Goal: Find specific fact: Find contact information

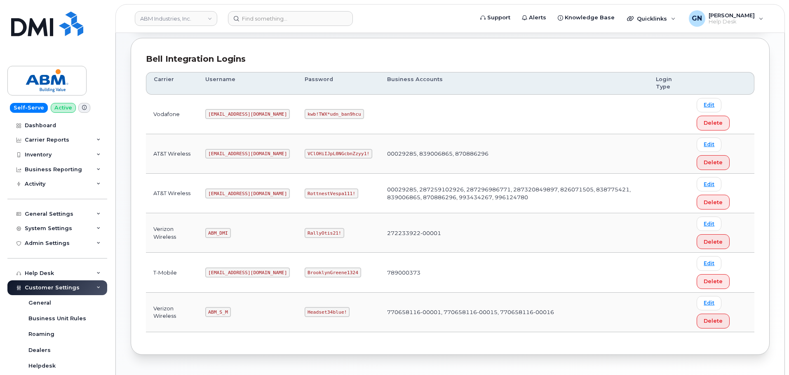
scroll to position [88, 0]
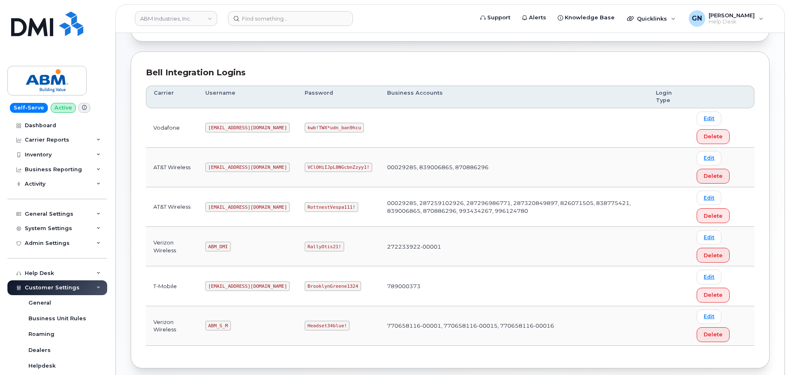
click at [217, 205] on code "[EMAIL_ADDRESS][DOMAIN_NAME]" at bounding box center [247, 207] width 84 height 10
drag, startPoint x: 216, startPoint y: 205, endPoint x: 224, endPoint y: 202, distance: 8.3
click at [230, 202] on code "[EMAIL_ADDRESS][DOMAIN_NAME]" at bounding box center [247, 207] width 84 height 10
click at [218, 208] on code "[EMAIL_ADDRESS][DOMAIN_NAME]" at bounding box center [247, 207] width 84 height 10
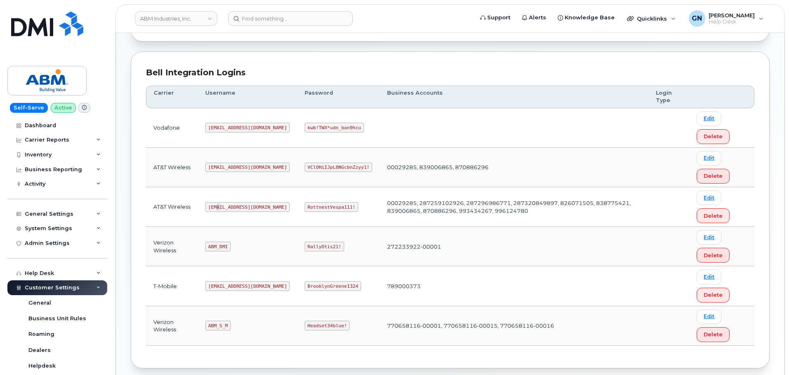
click at [218, 208] on code "[EMAIL_ADDRESS][DOMAIN_NAME]" at bounding box center [247, 207] width 84 height 10
click at [305, 208] on code "RottnestVespa111!" at bounding box center [332, 207] width 54 height 10
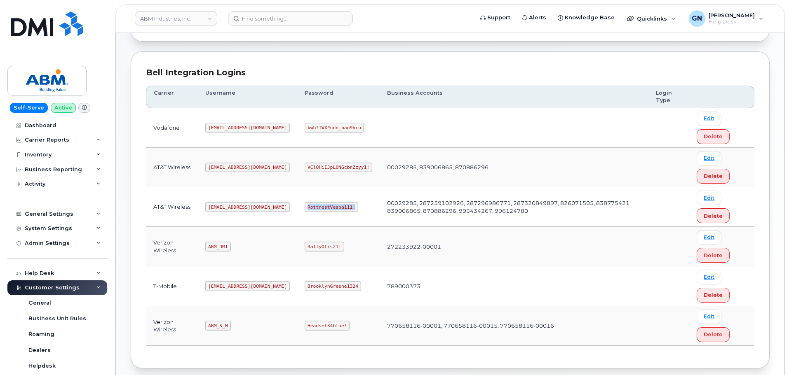
click at [305, 208] on code "RottnestVespa111!" at bounding box center [332, 207] width 54 height 10
copy code "RottnestVespa111!"
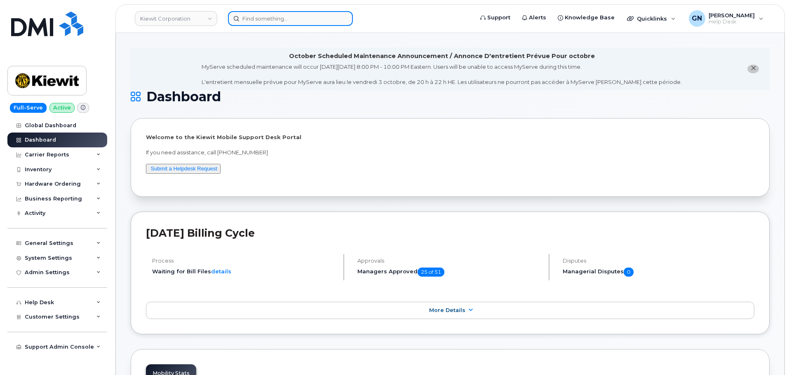
click at [287, 16] on input at bounding box center [290, 18] width 125 height 15
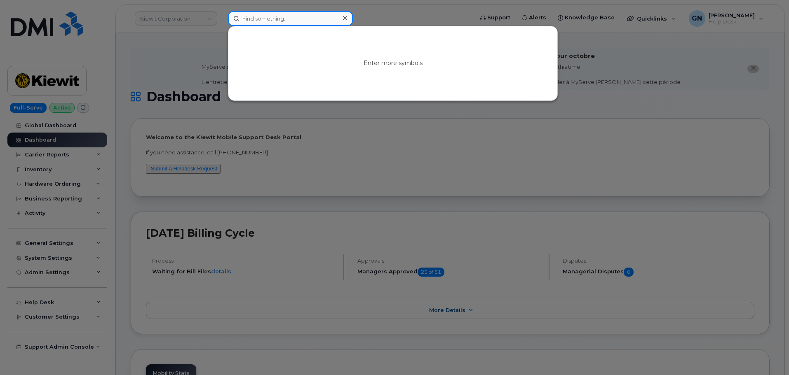
paste input "4802559810"
type input "4"
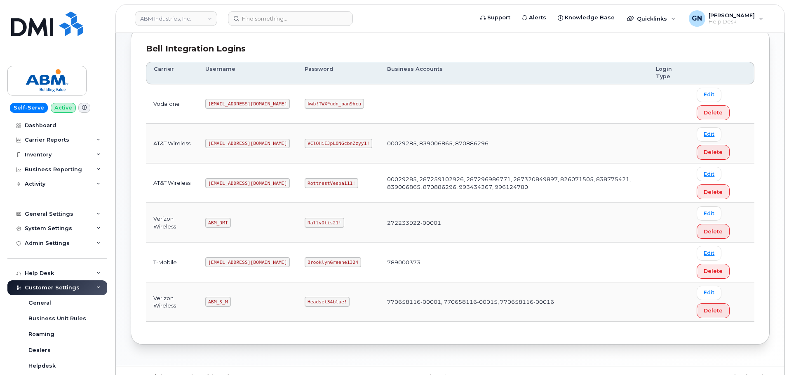
scroll to position [129, 0]
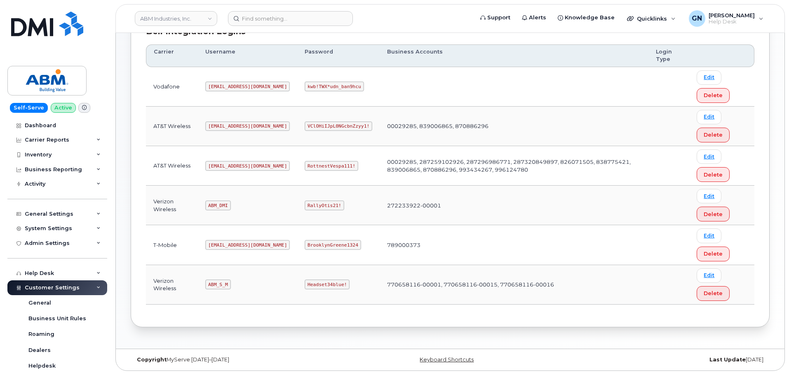
click at [236, 126] on code "[EMAIL_ADDRESS][DOMAIN_NAME]" at bounding box center [247, 127] width 84 height 10
copy code "[EMAIL_ADDRESS][DOMAIN_NAME]"
click at [313, 126] on code "VClOHiIJpL0NGcbnZzyy1!" at bounding box center [339, 127] width 68 height 10
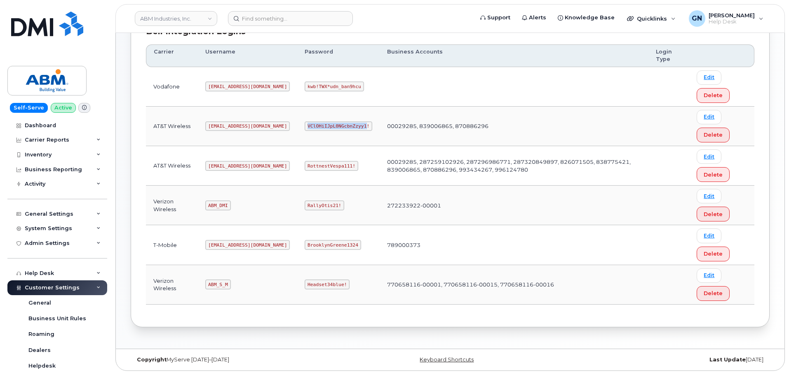
click at [313, 126] on code "VClOHiIJpL0NGcbnZzyy1!" at bounding box center [339, 127] width 68 height 10
copy code "VClOHiIJpL0NGcbnZzyy1!"
click at [226, 165] on code "[EMAIL_ADDRESS][DOMAIN_NAME]" at bounding box center [247, 166] width 84 height 10
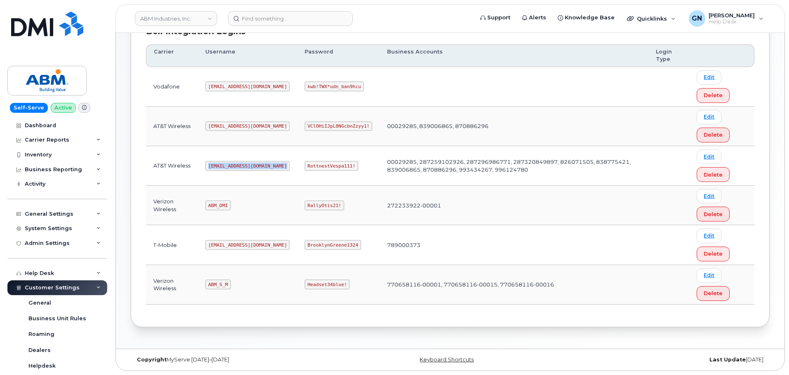
click at [226, 165] on code "[EMAIL_ADDRESS][DOMAIN_NAME]" at bounding box center [247, 166] width 84 height 10
copy code "[EMAIL_ADDRESS][DOMAIN_NAME]"
click at [307, 165] on code "RottnestVespa111!" at bounding box center [332, 166] width 54 height 10
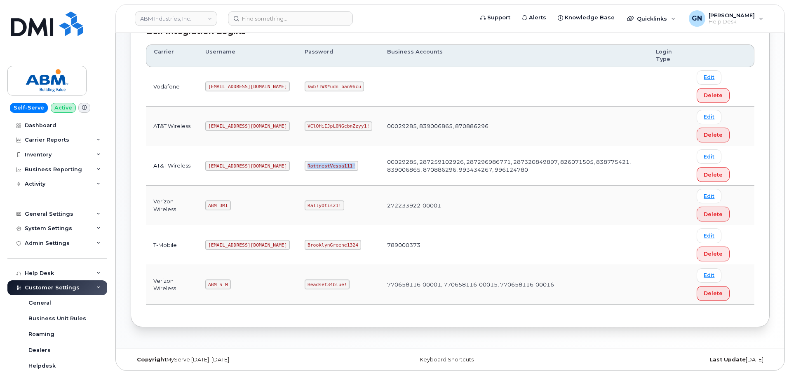
copy code "RottnestVespa111!"
click at [216, 207] on code "ABM_DMI" at bounding box center [217, 206] width 25 height 10
click at [212, 285] on code "ABM_S_M" at bounding box center [217, 285] width 25 height 10
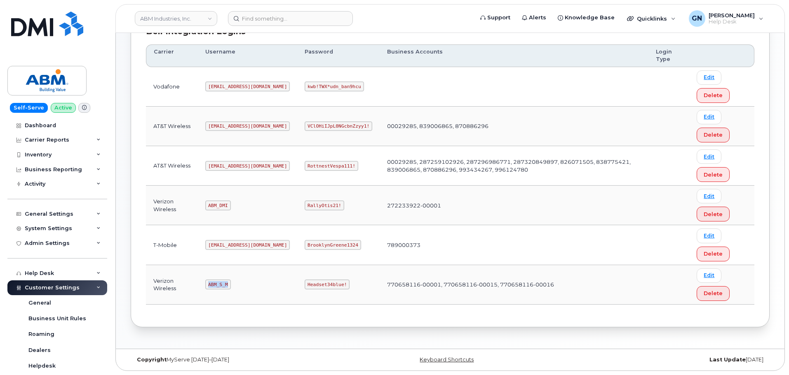
click at [212, 284] on code "ABM_S_M" at bounding box center [217, 285] width 25 height 10
copy code "ABM_S_M"
click at [305, 285] on code "Headset34blue!" at bounding box center [327, 285] width 45 height 10
click at [305, 284] on code "Headset34blue!" at bounding box center [327, 285] width 45 height 10
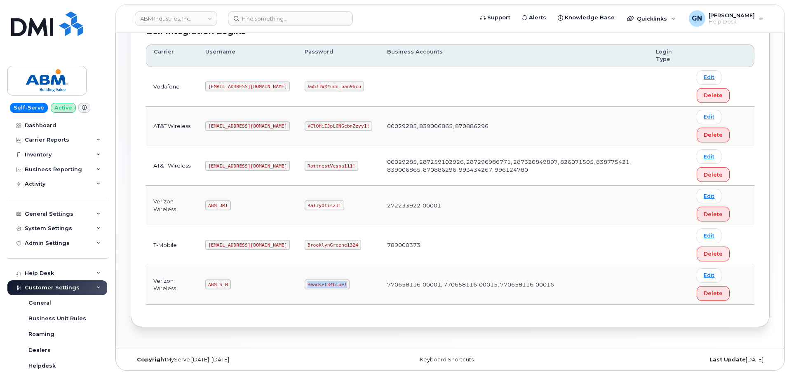
copy code "Headset34blue!"
click at [218, 166] on code "[EMAIL_ADDRESS][DOMAIN_NAME]" at bounding box center [247, 166] width 84 height 10
copy code "[EMAIL_ADDRESS][DOMAIN_NAME]"
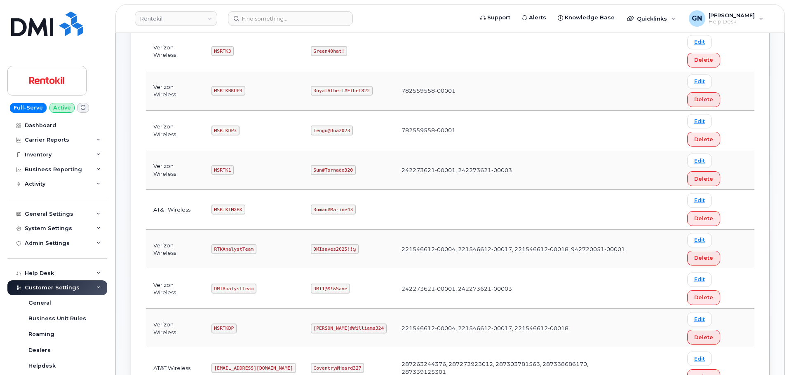
scroll to position [165, 0]
click at [229, 363] on code "Ms-rentokil@dminc.com" at bounding box center [253, 368] width 84 height 10
copy code "Ms-rentokil@dminc.com"
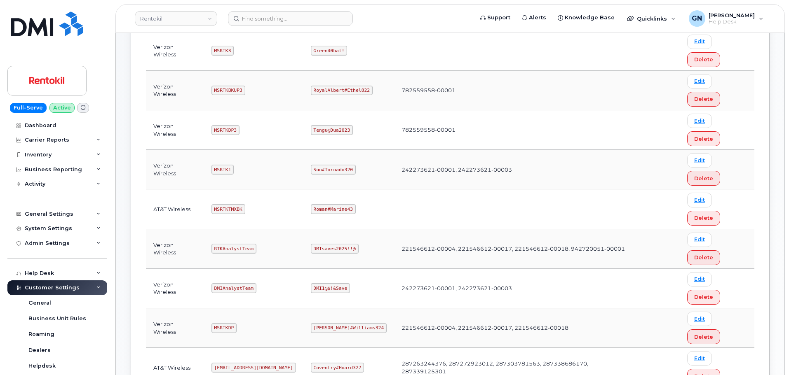
click at [347, 363] on code "Coventry#Hoard327" at bounding box center [338, 368] width 54 height 10
copy code "Coventry#Hoard327"
